Goal: Use online tool/utility: Utilize a website feature to perform a specific function

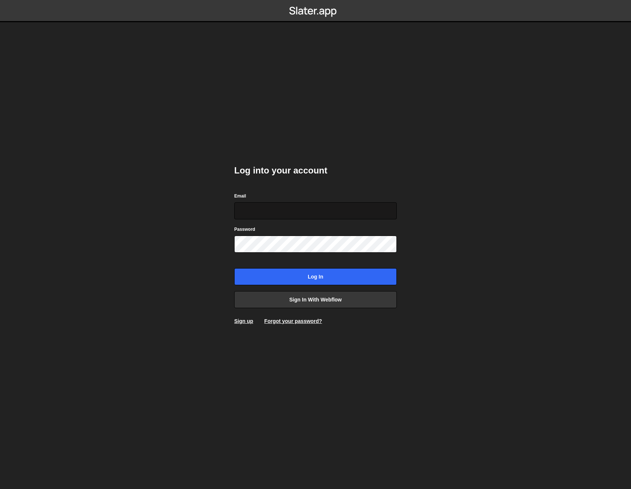
click at [281, 215] on input "Email" at bounding box center [315, 210] width 163 height 17
click at [0, 488] on nordpass-autofill-portal at bounding box center [0, 489] width 0 height 0
type input "hnyx.user2@gmail.com"
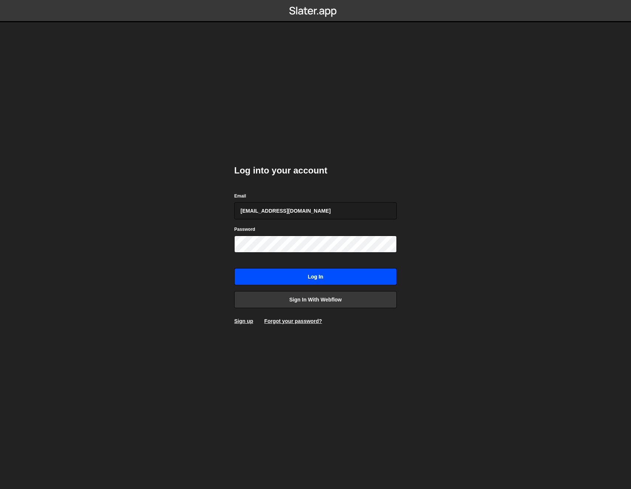
click at [302, 271] on input "Log in" at bounding box center [315, 276] width 163 height 17
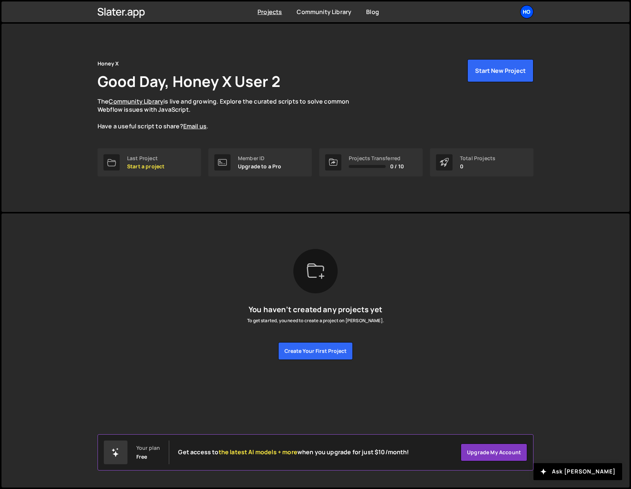
click at [530, 13] on div "Ho" at bounding box center [527, 11] width 13 height 13
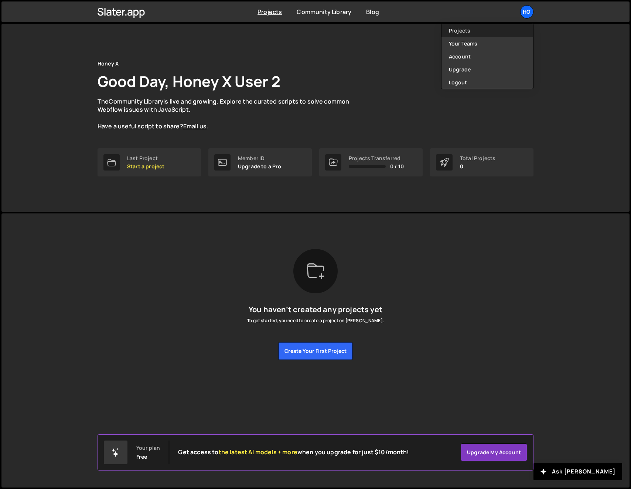
click at [477, 30] on link "Projects" at bounding box center [488, 30] width 92 height 13
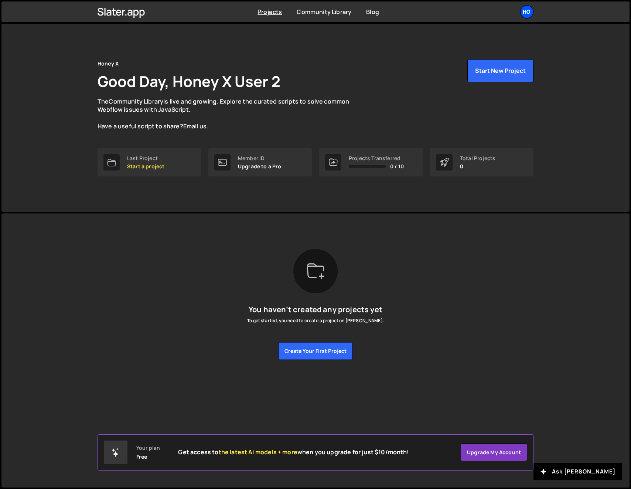
click at [529, 10] on div "Ho" at bounding box center [527, 11] width 13 height 13
click at [483, 44] on link "Your Teams" at bounding box center [488, 43] width 92 height 13
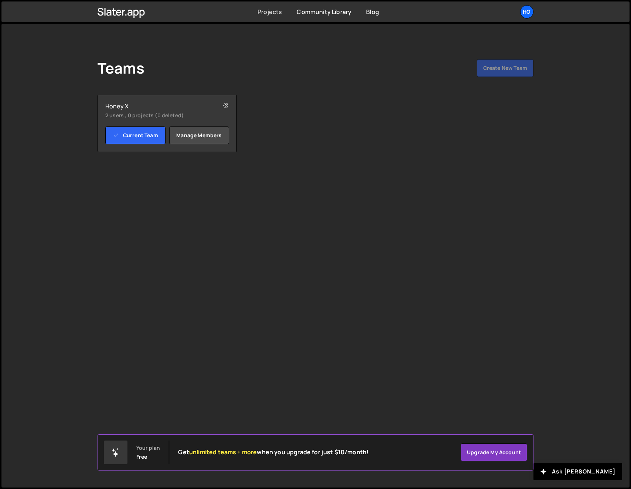
click at [275, 15] on link "Projects" at bounding box center [270, 12] width 24 height 8
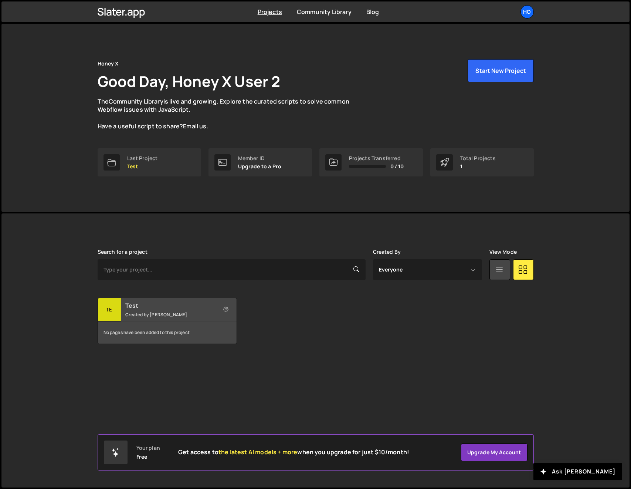
click at [154, 309] on h2 "Test" at bounding box center [169, 305] width 89 height 8
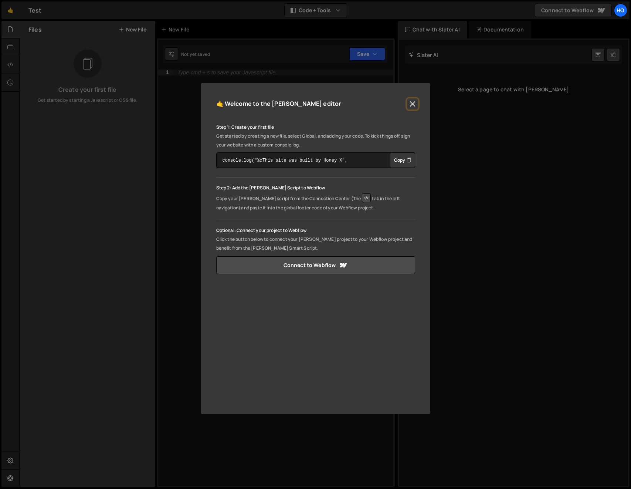
click at [412, 104] on button "Close" at bounding box center [412, 103] width 11 height 11
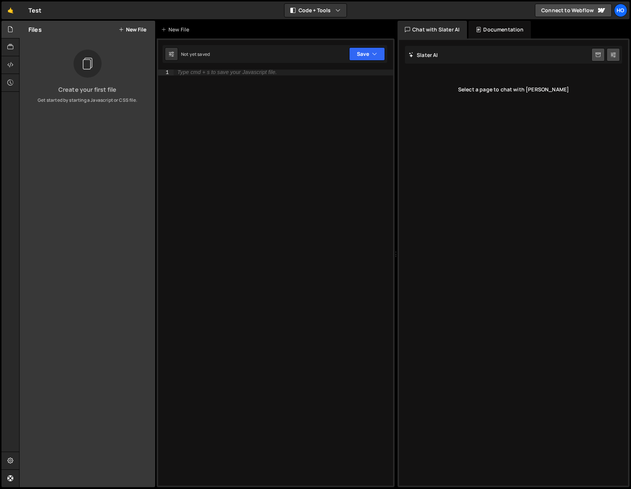
click at [283, 262] on div "Type cmd + s to save your Javascript file." at bounding box center [284, 284] width 220 height 428
click at [79, 69] on div at bounding box center [88, 64] width 28 height 28
click at [10, 9] on link "🤙" at bounding box center [10, 10] width 18 height 18
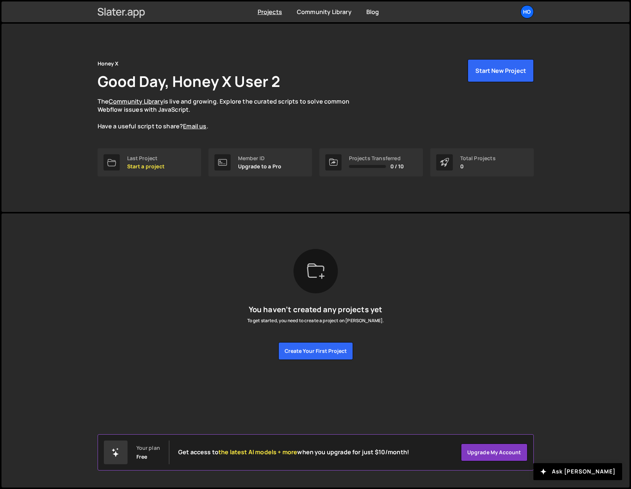
click at [142, 14] on icon at bounding box center [141, 14] width 5 height 9
